Goal: Transaction & Acquisition: Purchase product/service

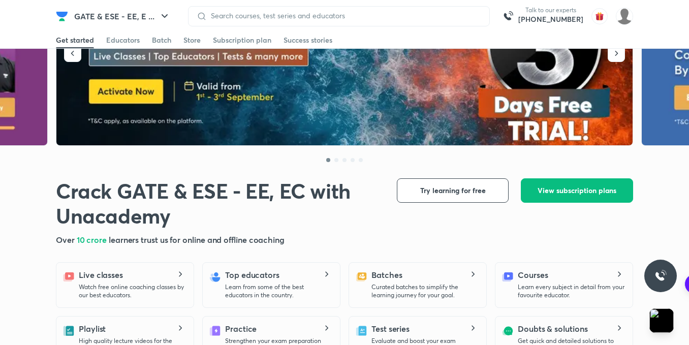
scroll to position [90, 0]
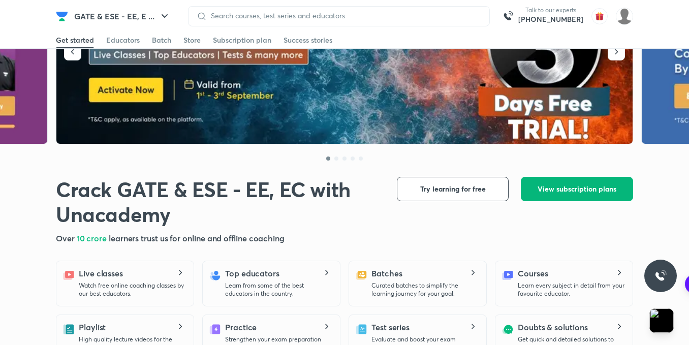
click at [551, 197] on button "View subscription plans" at bounding box center [577, 189] width 112 height 24
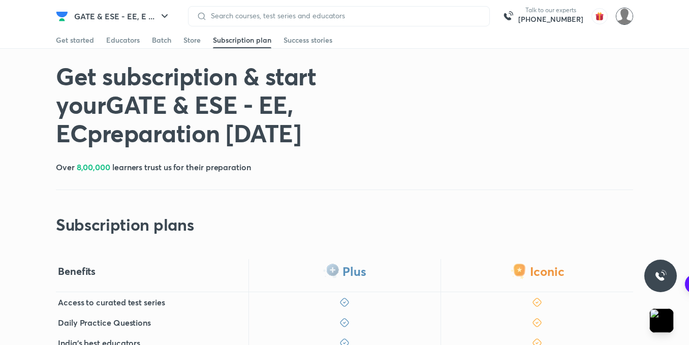
click at [622, 17] on img at bounding box center [624, 16] width 17 height 17
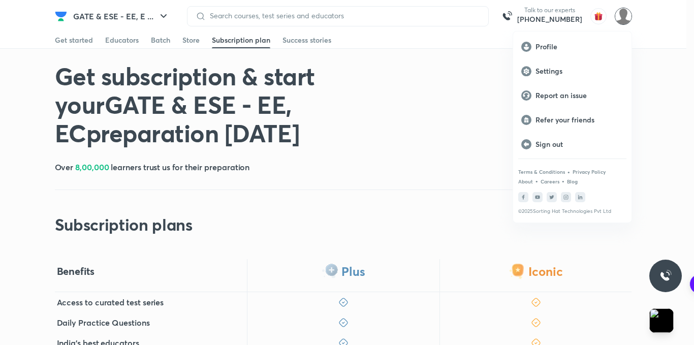
click at [429, 195] on div at bounding box center [347, 172] width 694 height 345
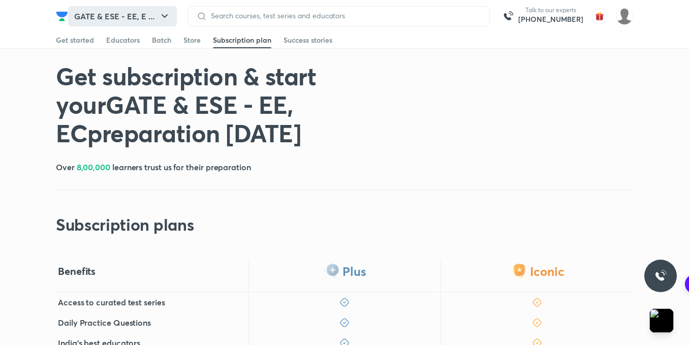
click at [158, 22] on button "GATE & ESE - EE, E ..." at bounding box center [122, 16] width 109 height 20
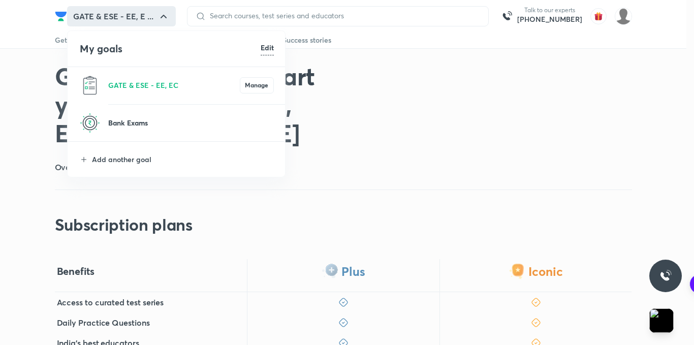
click at [172, 123] on p "Bank Exams" at bounding box center [191, 122] width 166 height 11
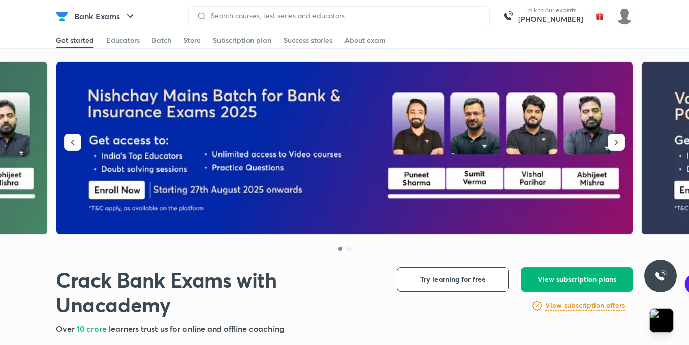
click at [579, 289] on button "View subscription plans" at bounding box center [577, 279] width 112 height 24
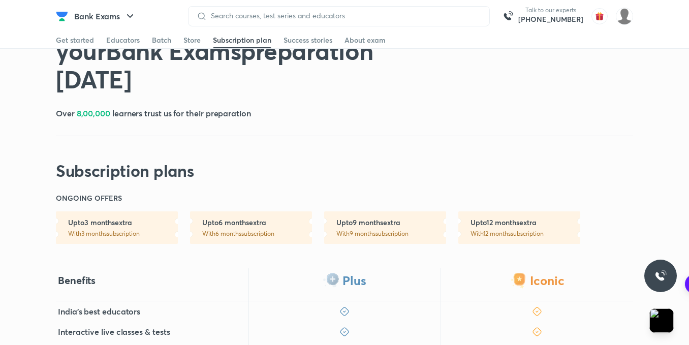
scroll to position [51, 0]
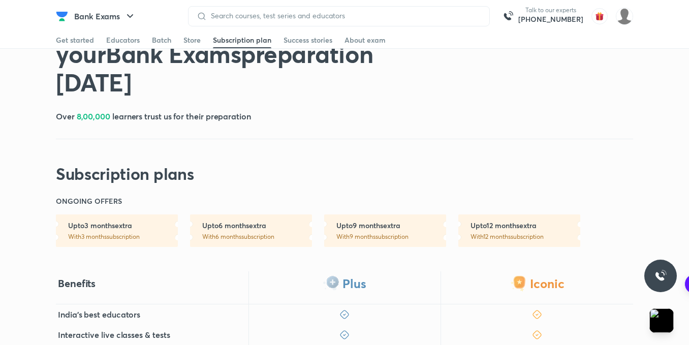
click at [115, 221] on h6 "Upto 3 months extra" at bounding box center [123, 226] width 110 height 10
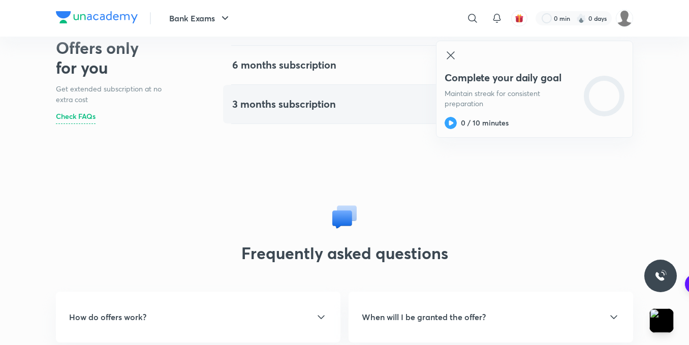
click at [304, 115] on div "3 months subscription 1" at bounding box center [428, 104] width 408 height 37
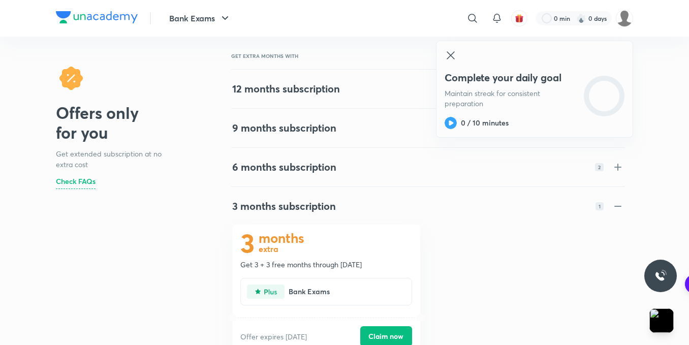
scroll to position [8, 0]
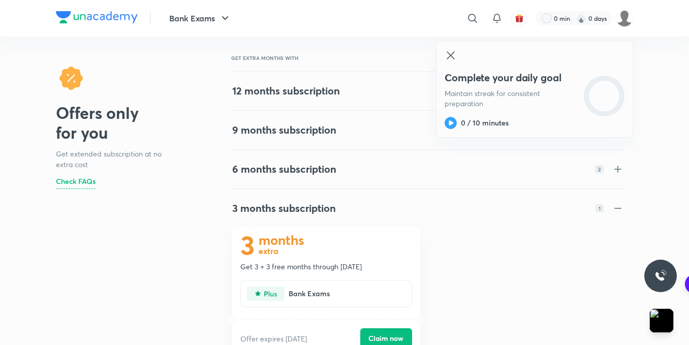
click at [456, 56] on icon at bounding box center [451, 55] width 12 height 12
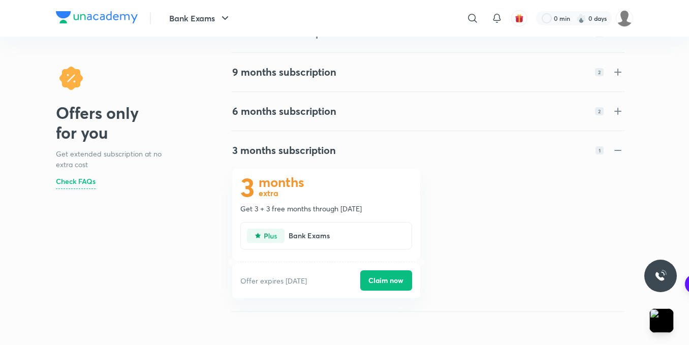
scroll to position [110, 0]
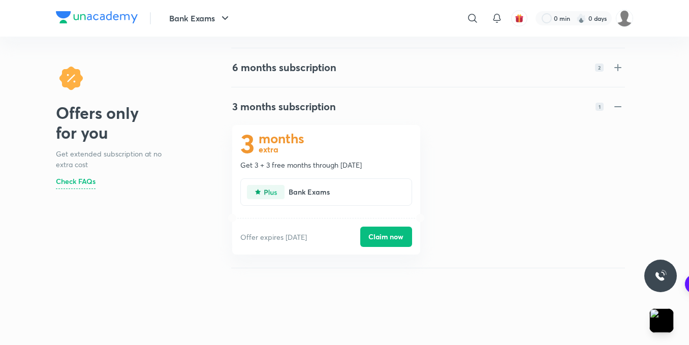
click at [313, 166] on p "Get 3 + 3 free months through 02 Mar 2026" at bounding box center [325, 165] width 171 height 10
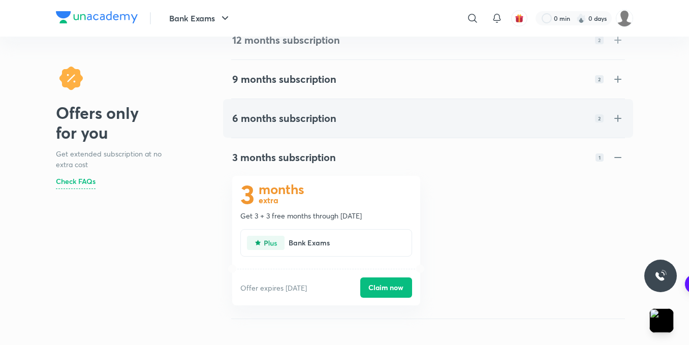
scroll to position [0, 0]
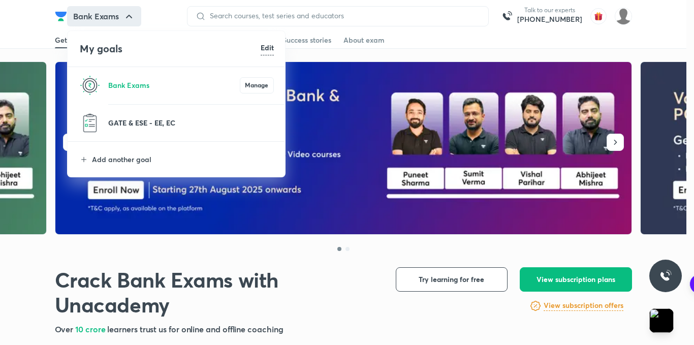
click at [137, 120] on p "GATE & ESE - EE, EC" at bounding box center [191, 122] width 166 height 11
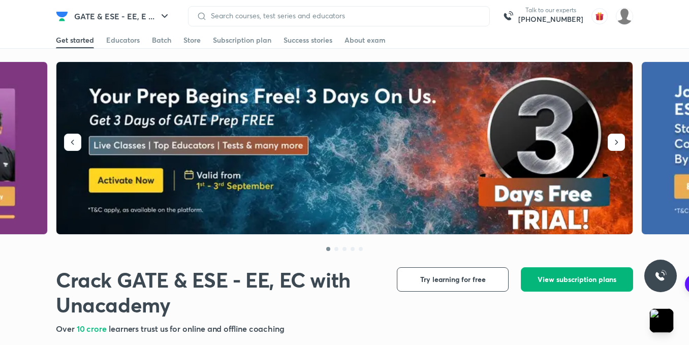
click at [588, 277] on span "View subscription plans" at bounding box center [577, 279] width 79 height 10
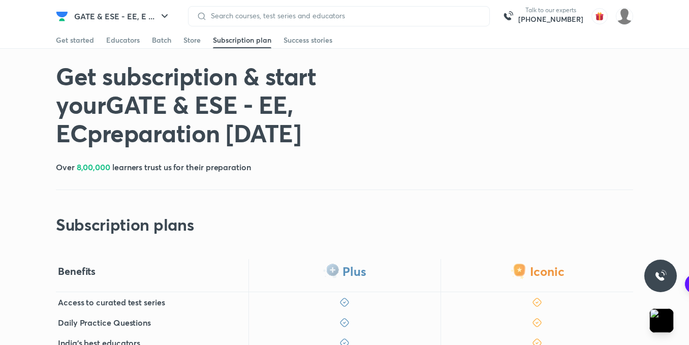
click at [321, 151] on div "Get subscription & start your GATE & ESE - EE, EC preparation [DATE] Over 8,00,…" at bounding box center [344, 148] width 577 height 173
